Goal: Browse casually: Explore the website without a specific task or goal

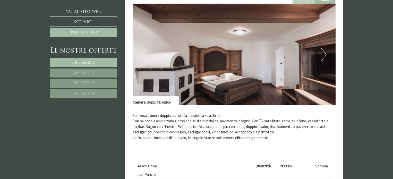
scroll to position [383, 0]
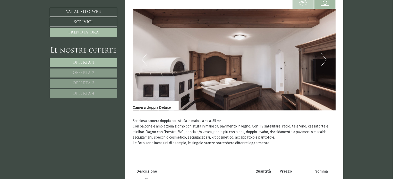
click at [321, 62] on img at bounding box center [234, 59] width 203 height 101
click at [323, 61] on button "Next" at bounding box center [323, 59] width 5 height 13
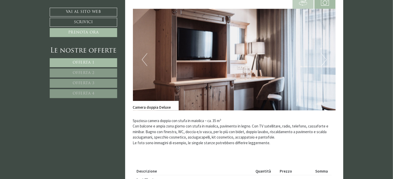
click at [323, 61] on button "Next" at bounding box center [323, 59] width 5 height 13
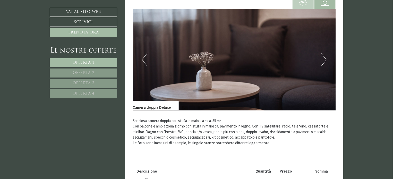
click at [323, 61] on button "Next" at bounding box center [323, 59] width 5 height 13
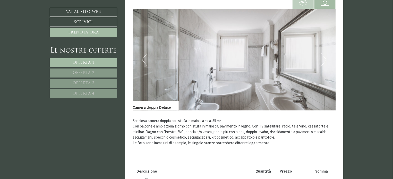
click at [323, 61] on button "Next" at bounding box center [323, 59] width 5 height 13
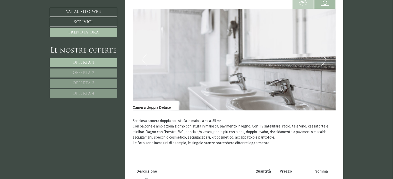
click at [323, 61] on button "Next" at bounding box center [323, 59] width 5 height 13
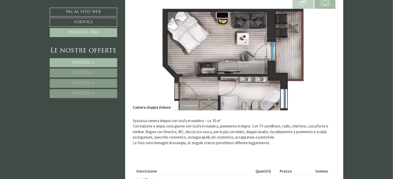
click at [323, 61] on button "Next" at bounding box center [323, 59] width 5 height 13
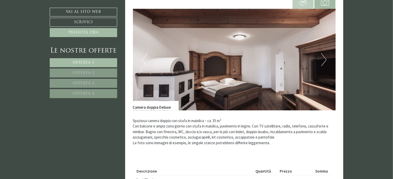
click at [144, 61] on button "Previous" at bounding box center [144, 59] width 5 height 13
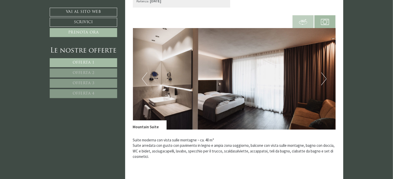
scroll to position [734, 0]
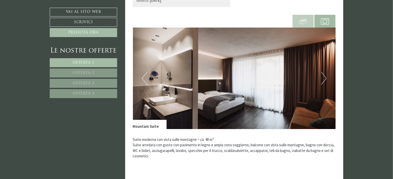
click at [325, 78] on button "Next" at bounding box center [323, 78] width 5 height 13
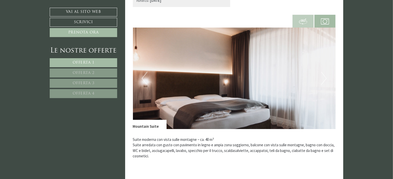
click at [325, 78] on button "Next" at bounding box center [323, 78] width 5 height 13
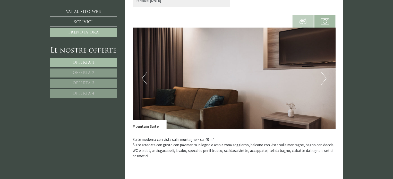
click at [325, 78] on button "Next" at bounding box center [323, 78] width 5 height 13
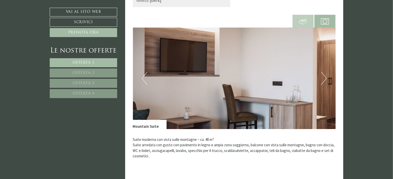
click at [325, 78] on button "Next" at bounding box center [323, 78] width 5 height 13
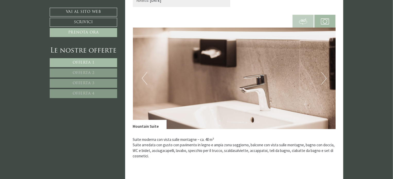
click at [325, 78] on button "Next" at bounding box center [323, 78] width 5 height 13
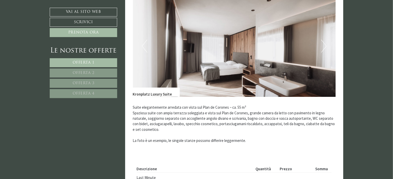
scroll to position [1134, 0]
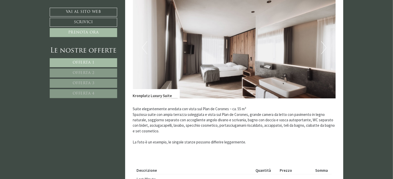
click at [320, 48] on img at bounding box center [234, 47] width 203 height 101
click at [321, 48] on button "Next" at bounding box center [323, 47] width 5 height 13
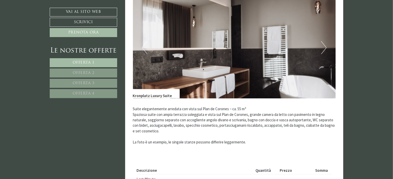
click at [321, 48] on button "Next" at bounding box center [323, 47] width 5 height 13
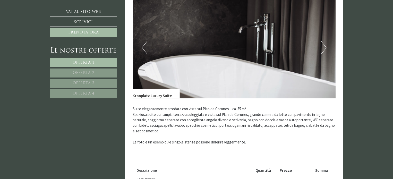
click at [321, 48] on button "Next" at bounding box center [323, 47] width 5 height 13
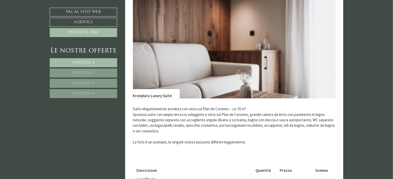
click at [321, 48] on button "Next" at bounding box center [323, 47] width 5 height 13
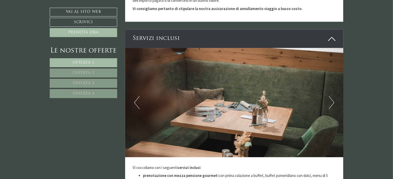
scroll to position [1568, 0]
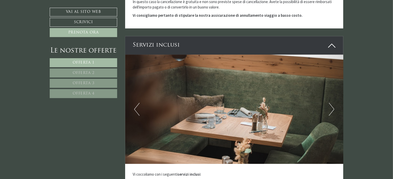
click at [336, 105] on img at bounding box center [234, 109] width 218 height 109
click at [332, 104] on button "Next" at bounding box center [331, 109] width 5 height 13
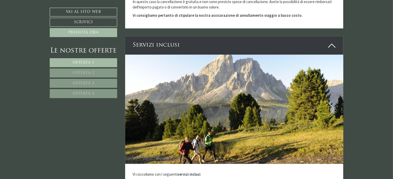
click at [332, 104] on button "Next" at bounding box center [331, 109] width 5 height 13
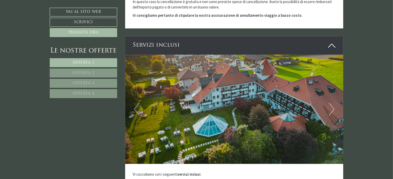
click at [332, 104] on button "Next" at bounding box center [331, 109] width 5 height 13
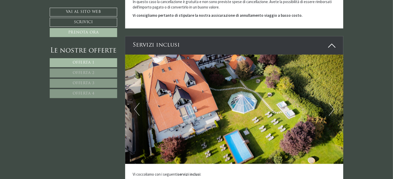
click at [136, 104] on button "Previous" at bounding box center [136, 109] width 5 height 13
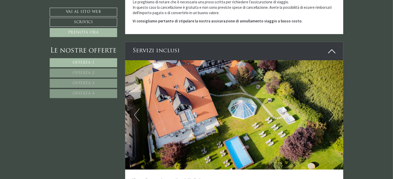
scroll to position [1562, 0]
